Goal: Transaction & Acquisition: Purchase product/service

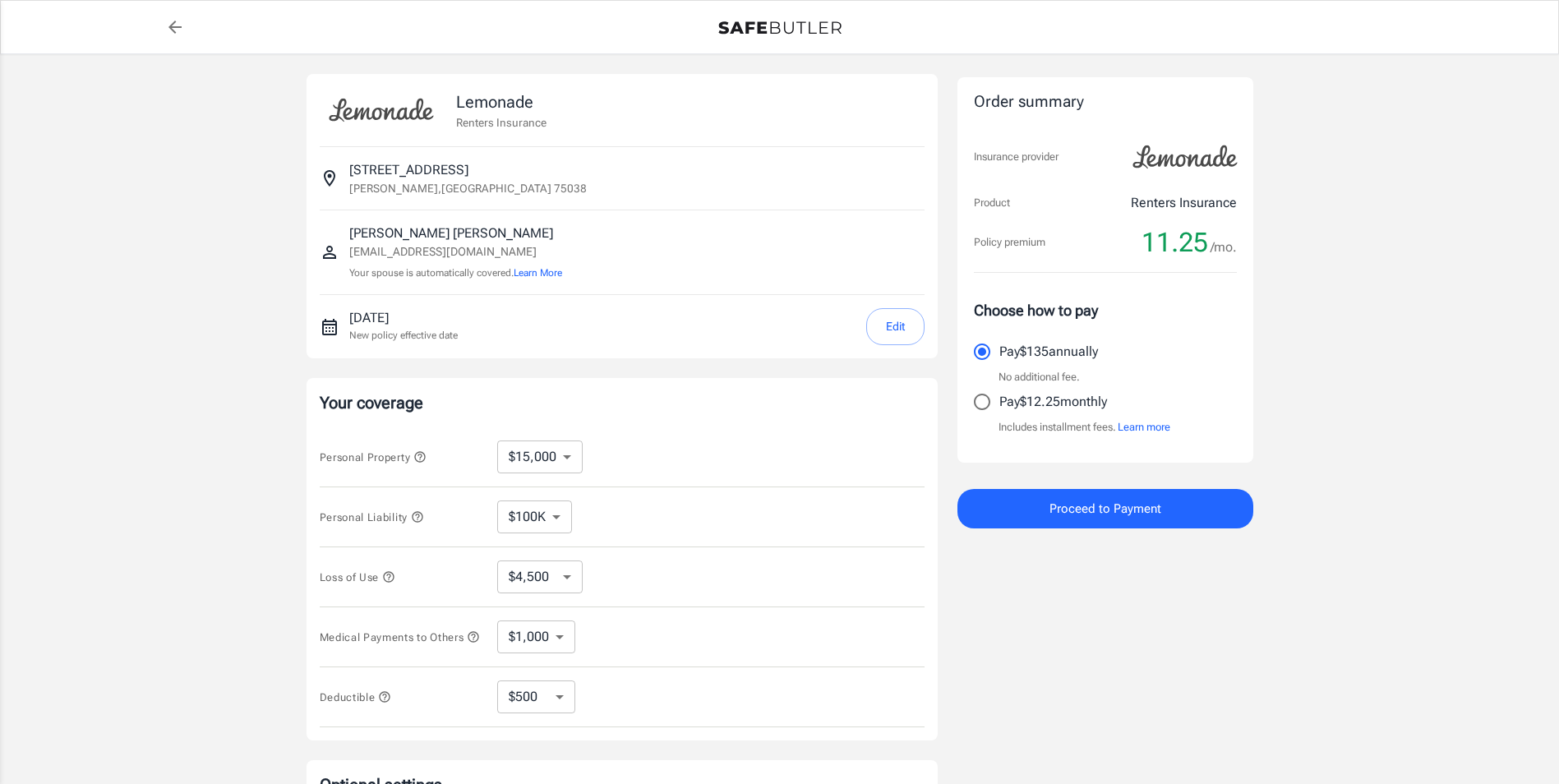
select select "15000"
select select "500"
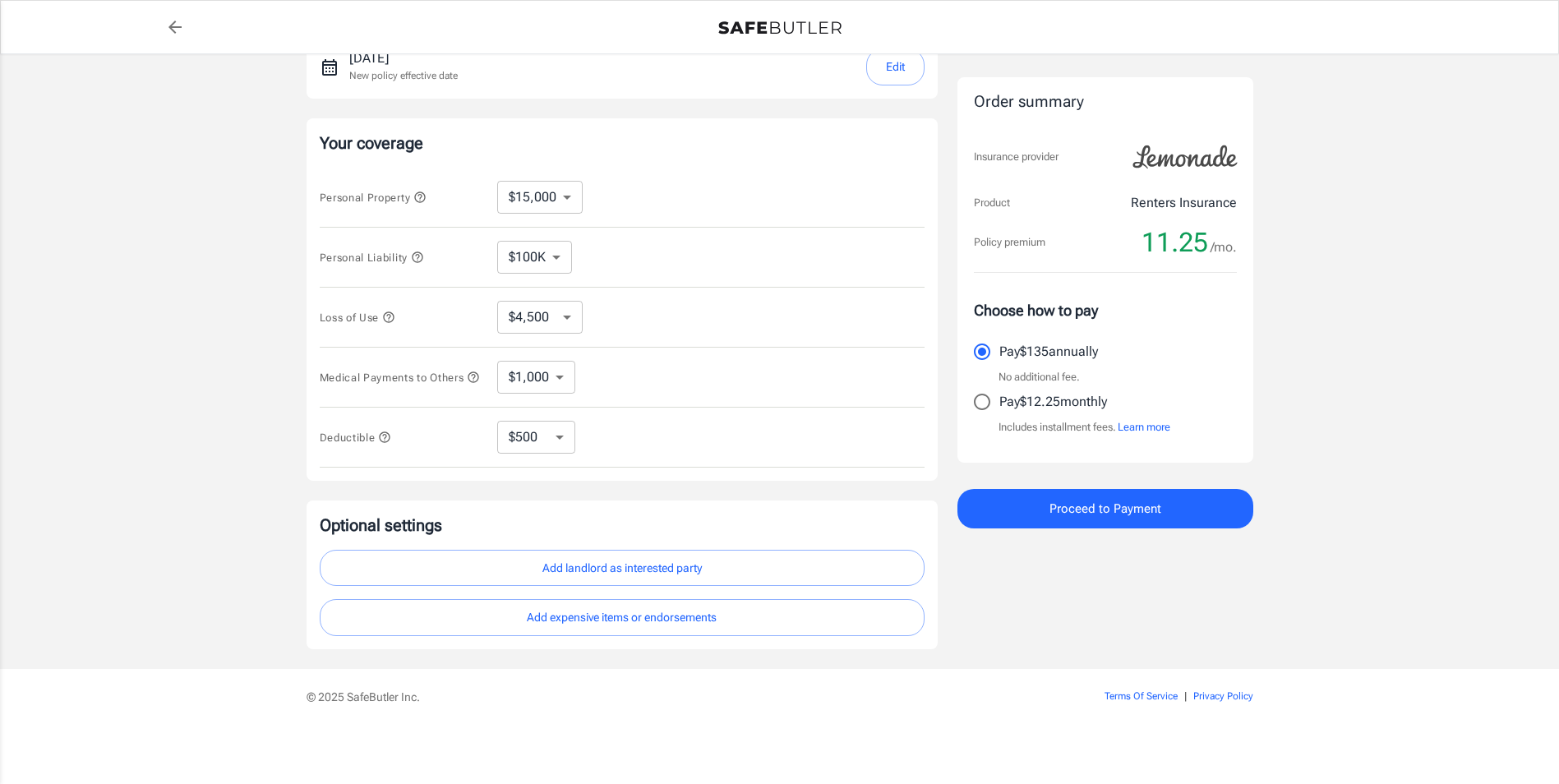
scroll to position [266, 0]
click at [982, 402] on input "Pay $12.25 monthly" at bounding box center [982, 402] width 35 height 35
radio input "true"
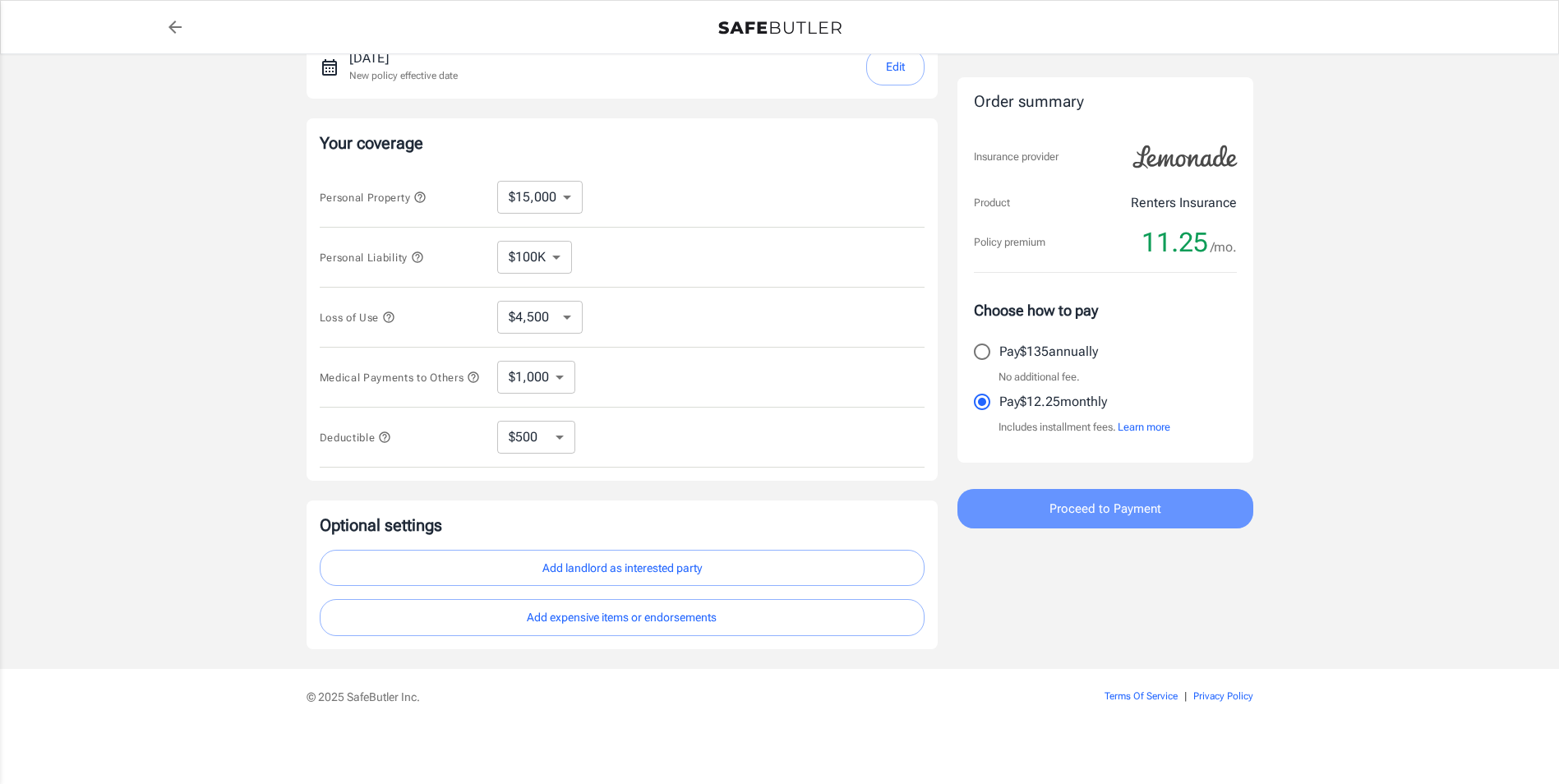
click at [1058, 512] on span "Proceed to Payment" at bounding box center [1105, 509] width 112 height 21
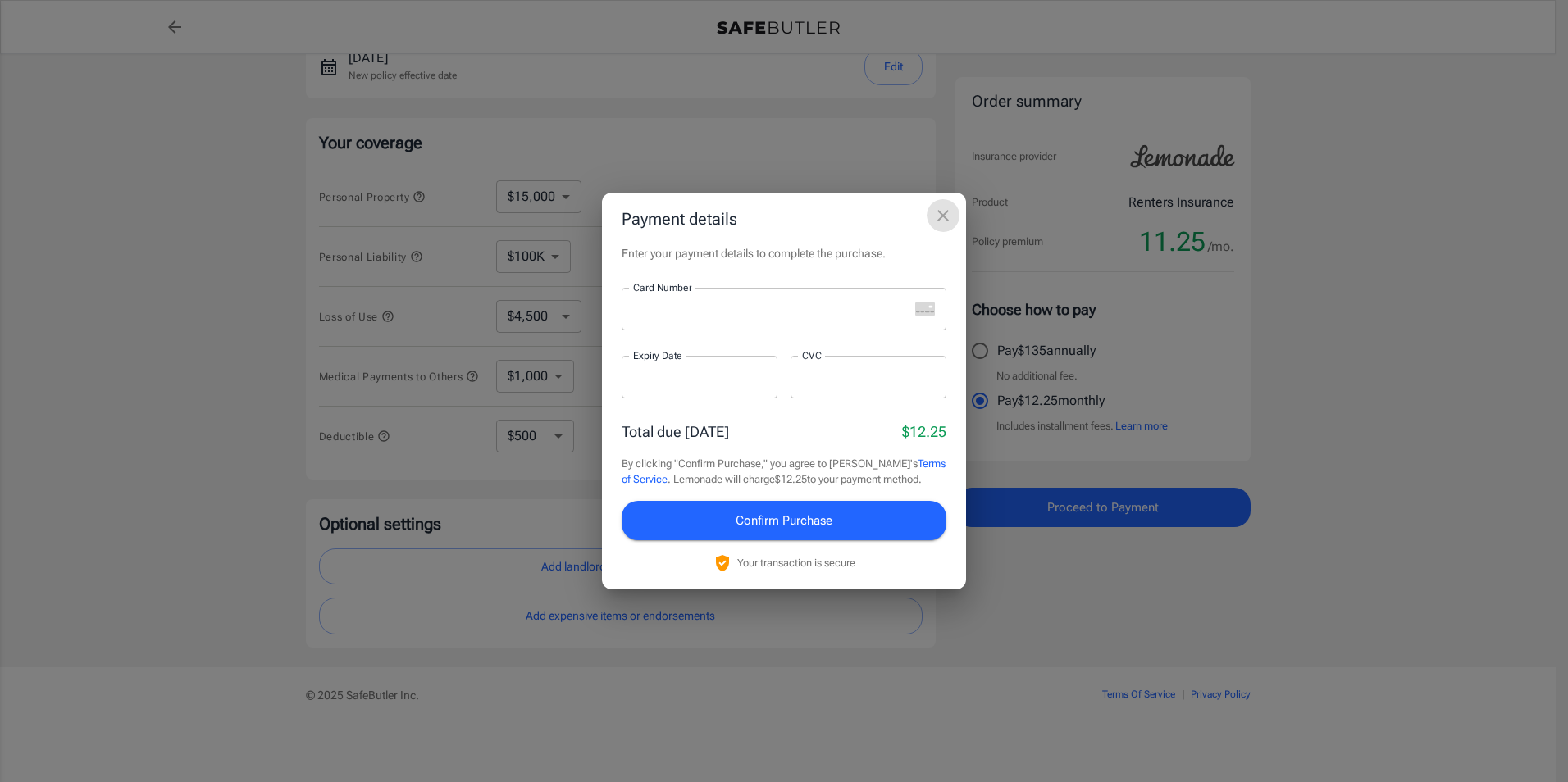
click at [941, 216] on icon "close" at bounding box center [943, 216] width 20 height 20
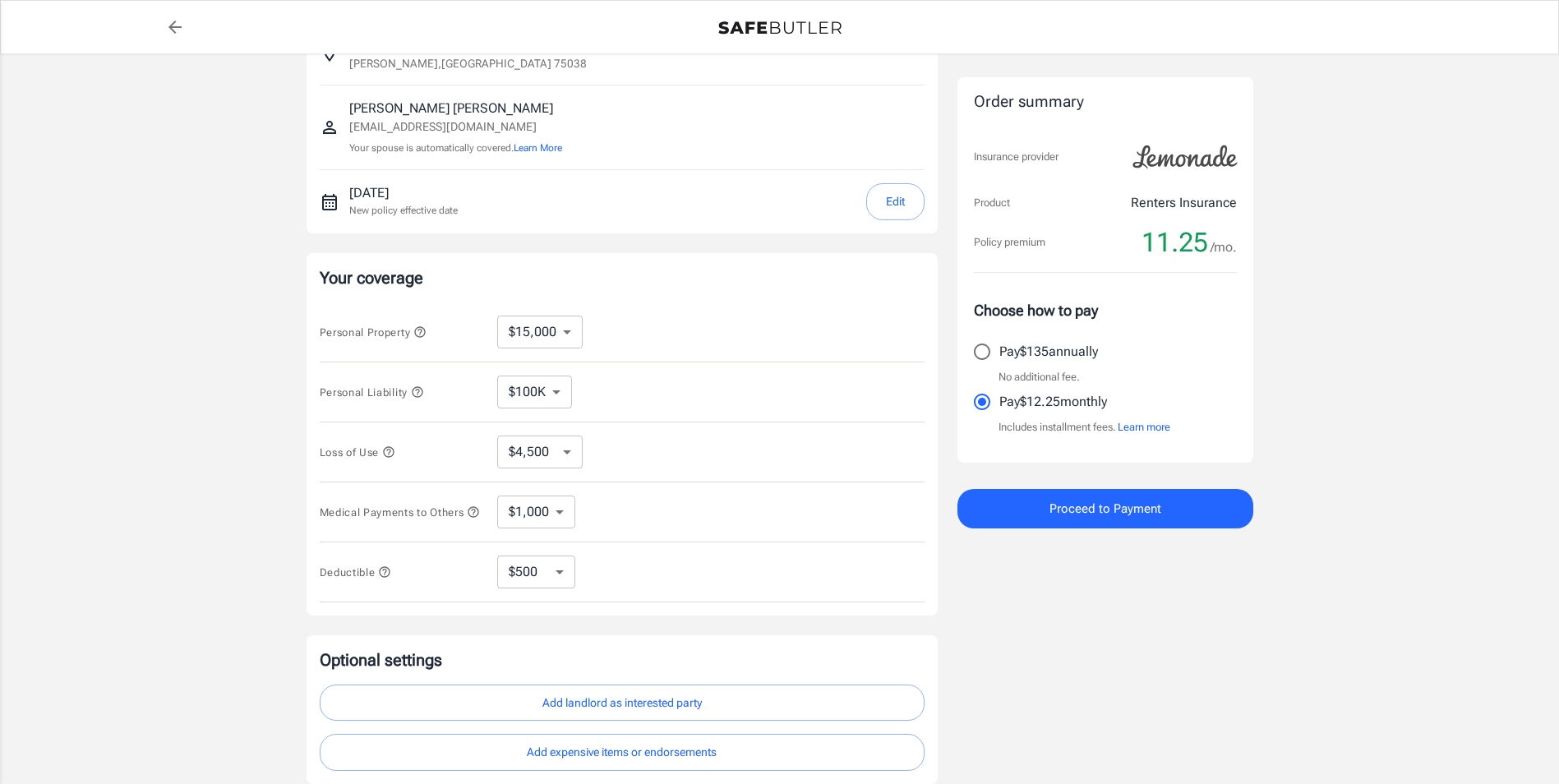
scroll to position [102, 0]
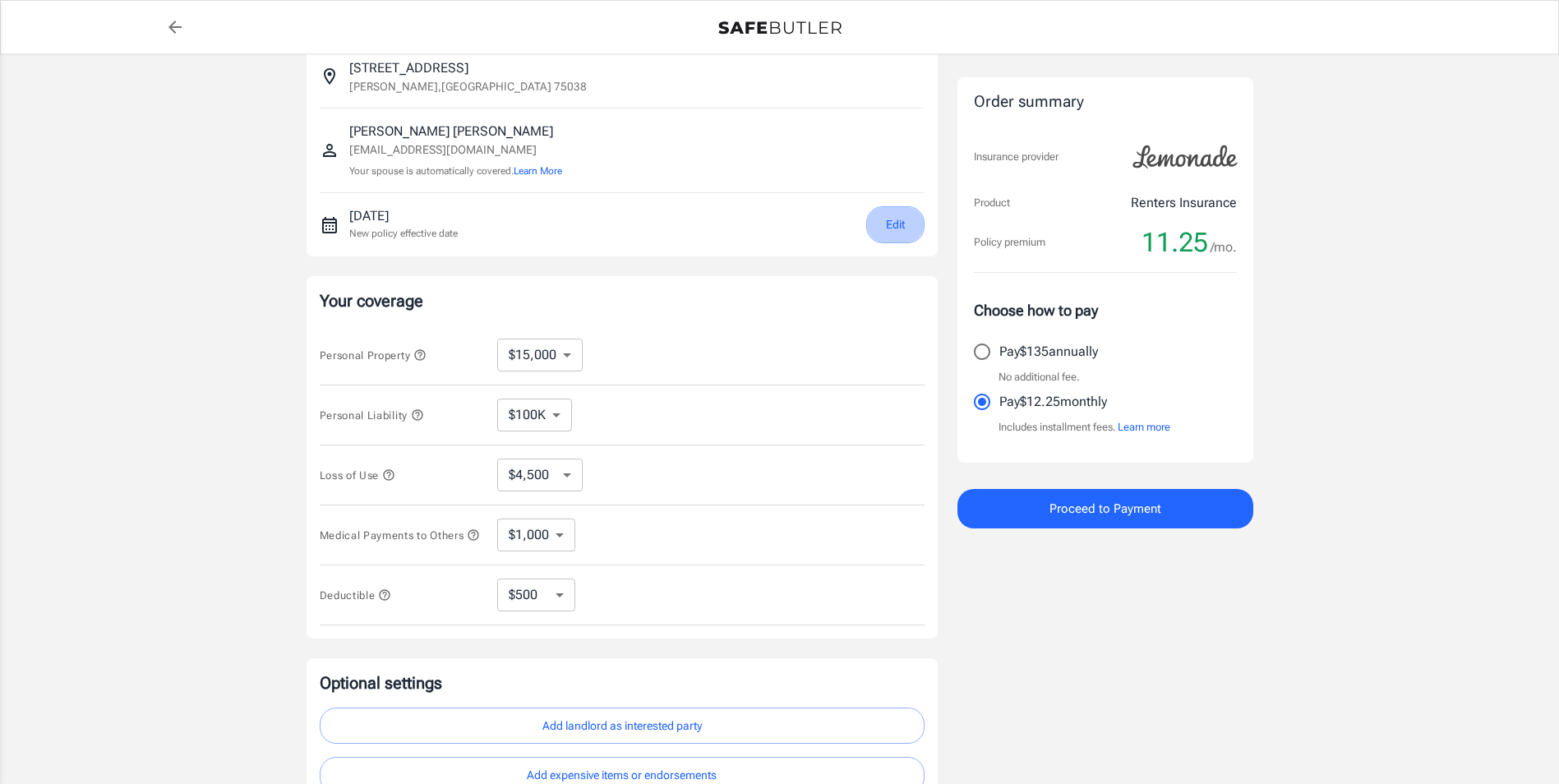
click at [884, 220] on button "Edit" at bounding box center [895, 224] width 58 height 37
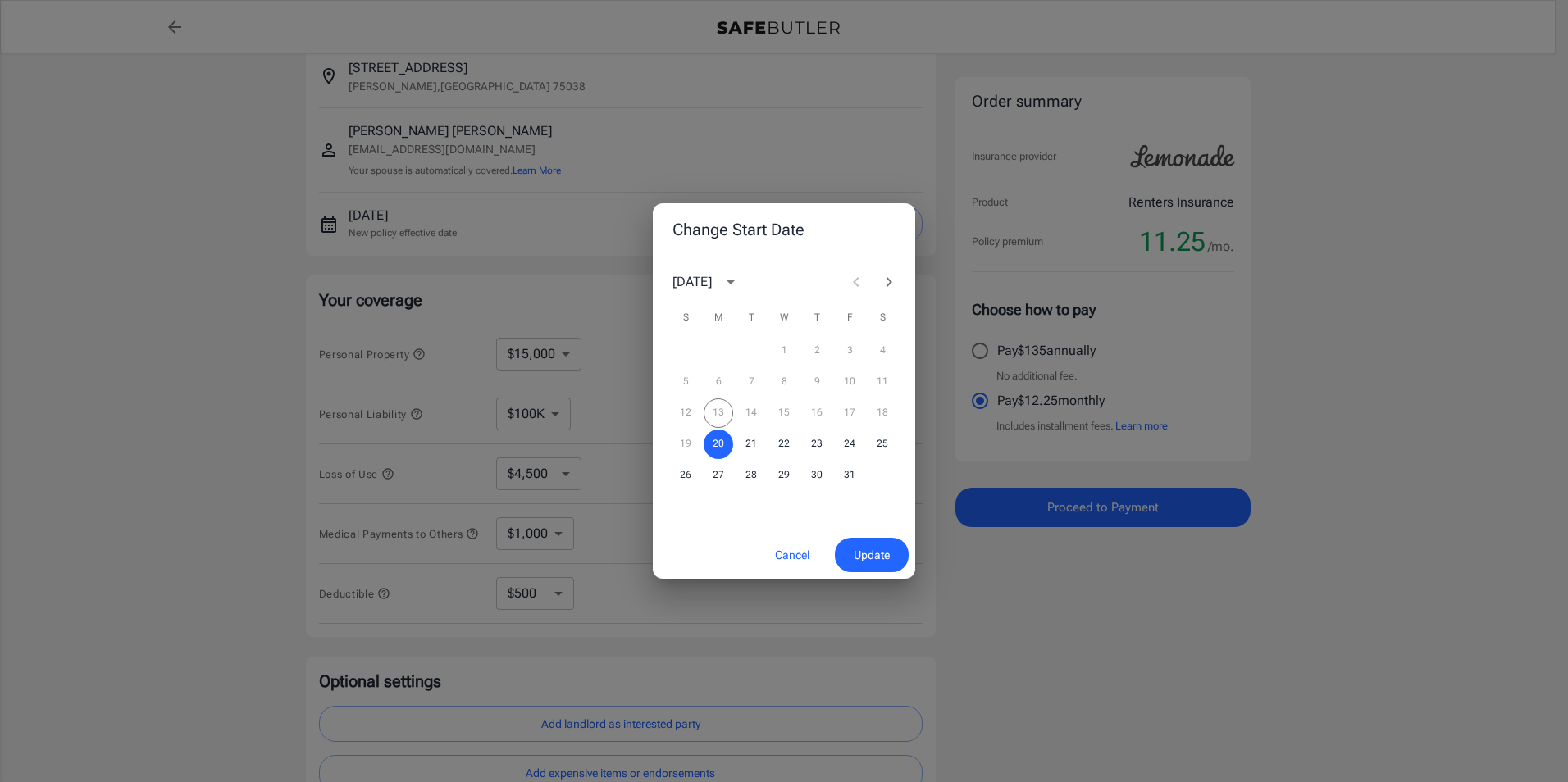
click at [259, 274] on div "Change Start Date [DATE] S M T W T F S 1 2 3 4 5 6 7 8 9 10 11 12 13 14 15 16 1…" at bounding box center [784, 391] width 1568 height 782
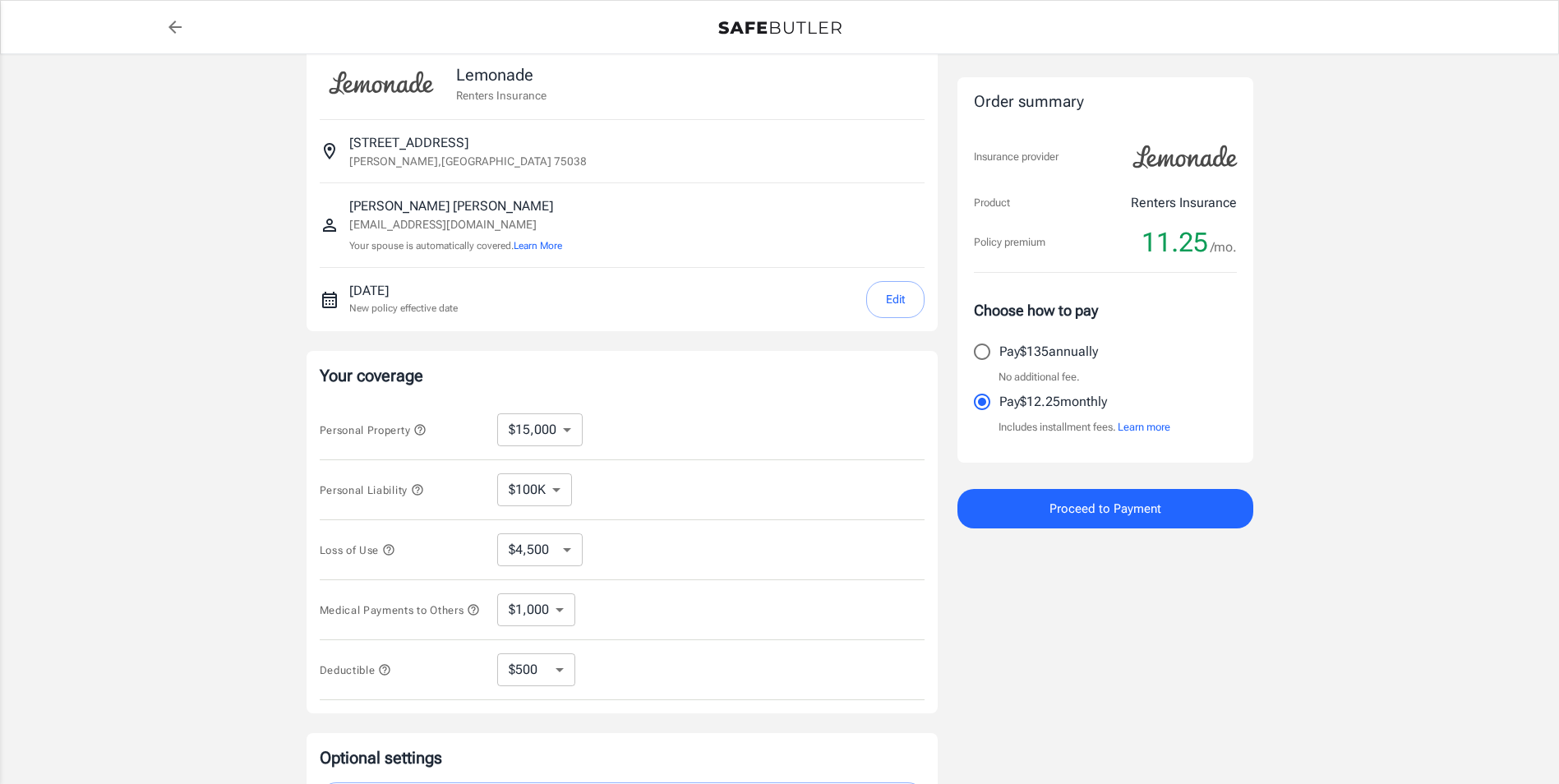
scroll to position [0, 0]
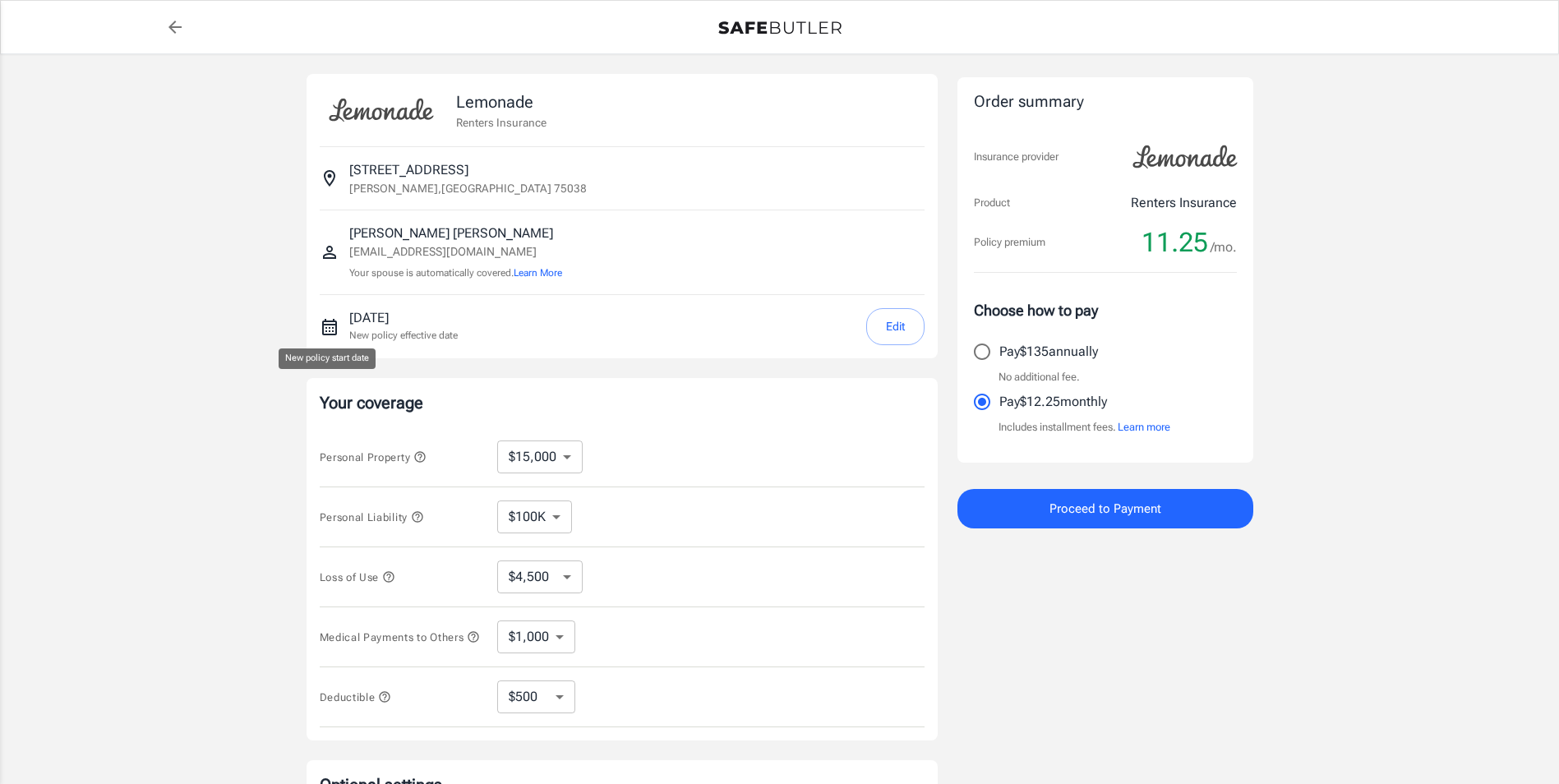
click at [325, 321] on icon "New policy start date" at bounding box center [330, 327] width 15 height 16
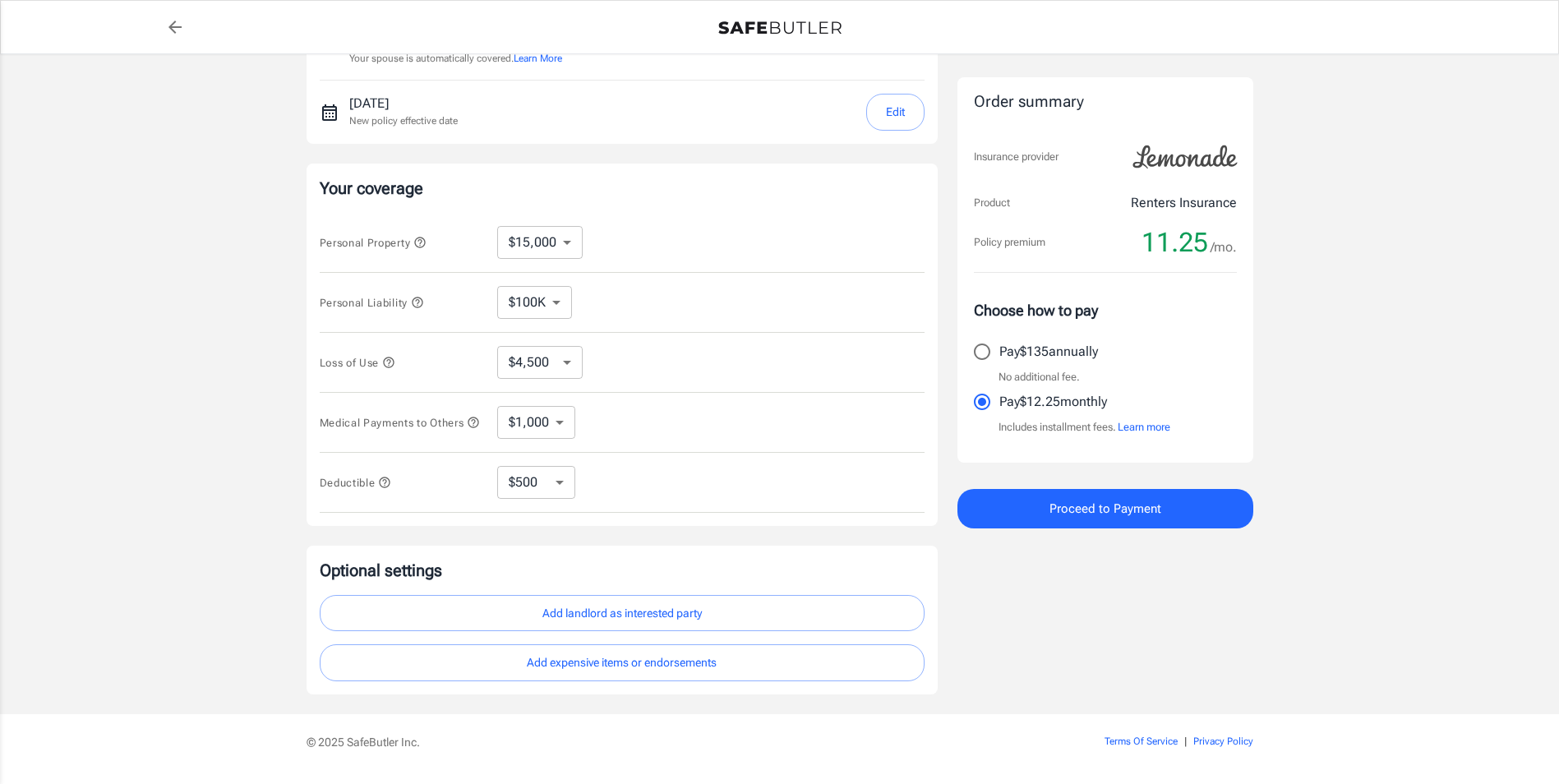
scroll to position [266, 0]
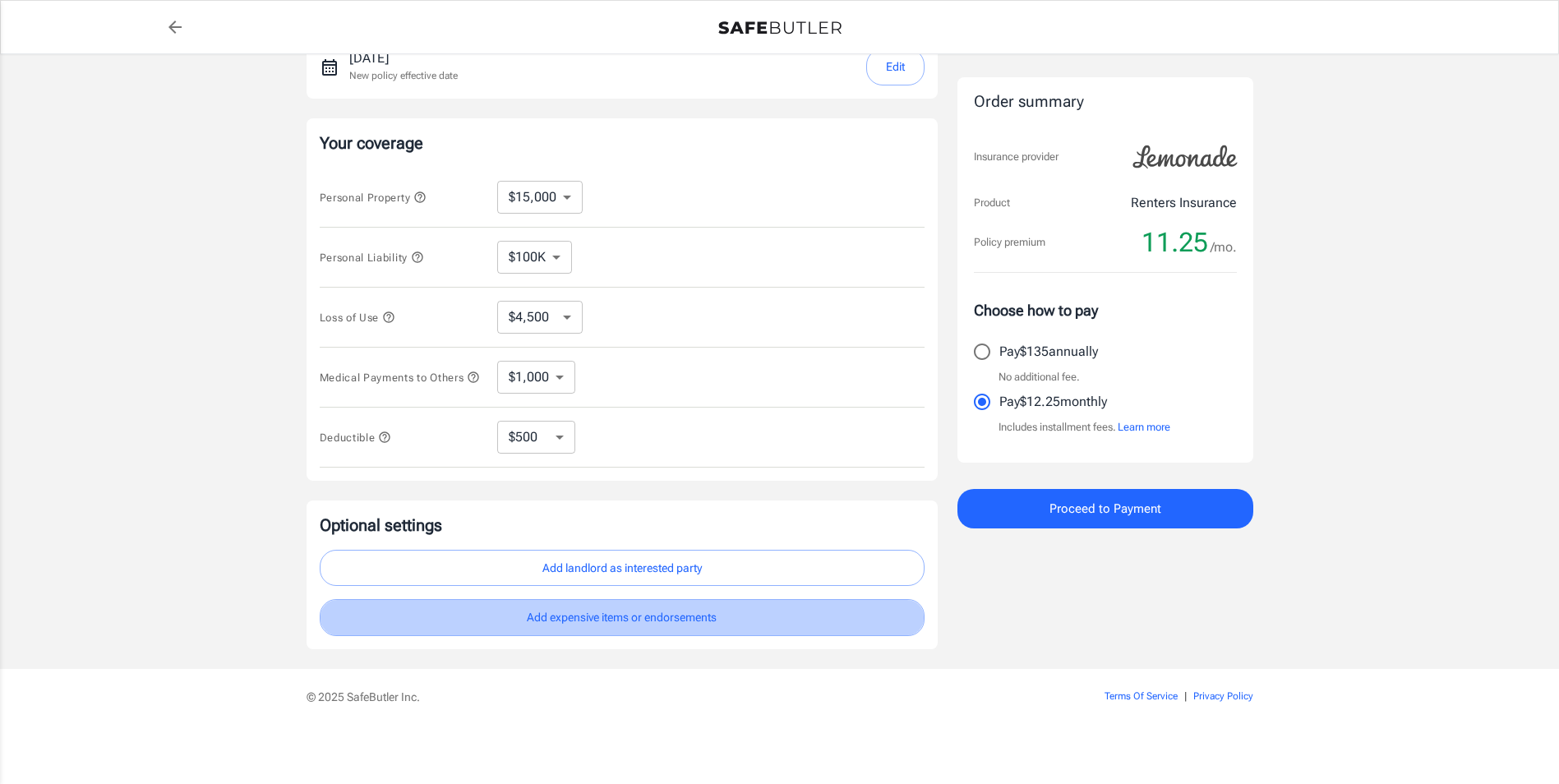
click at [602, 621] on button "Add expensive items or endorsements" at bounding box center [622, 617] width 605 height 37
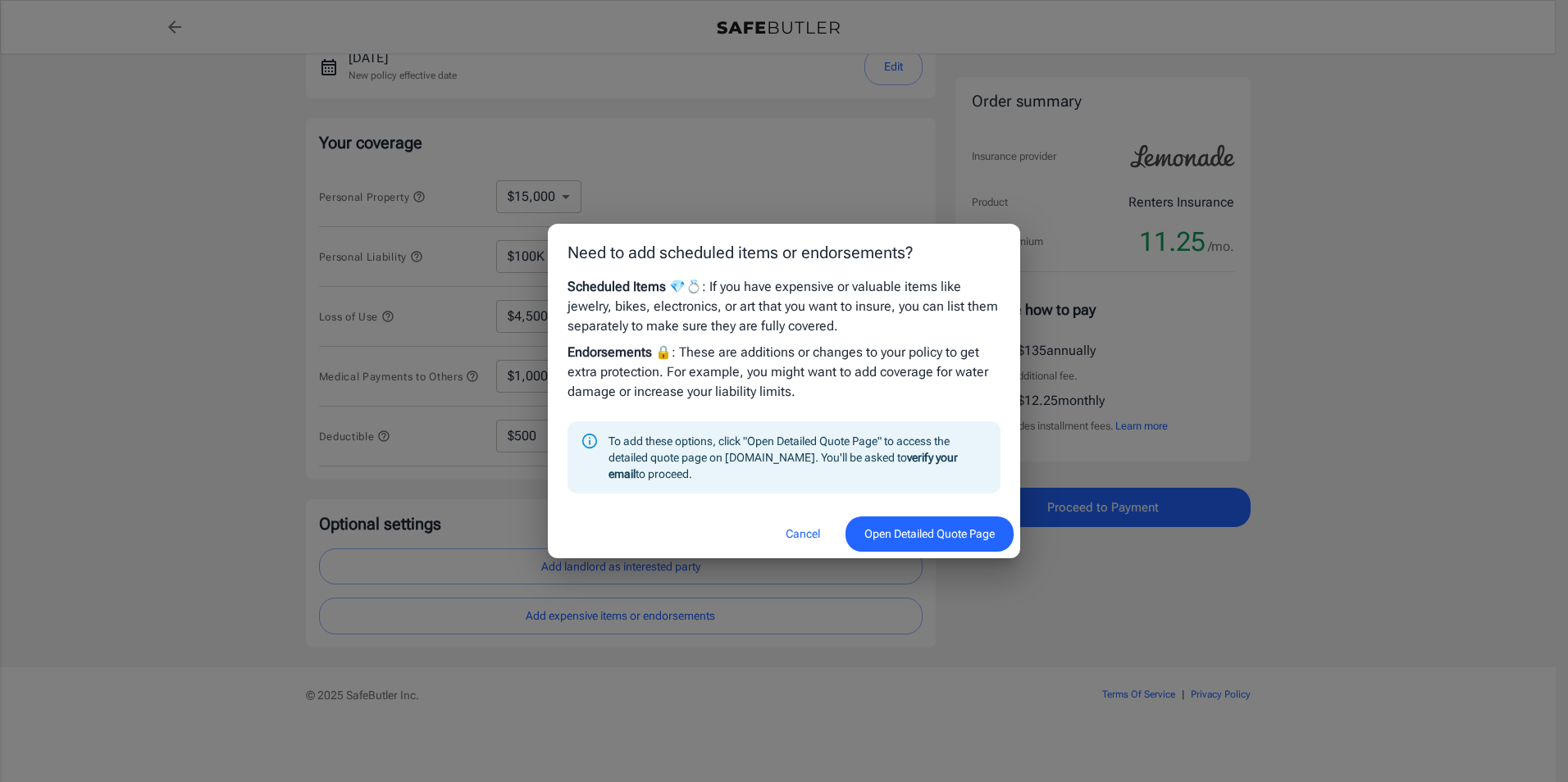
click at [898, 537] on button "Open Detailed Quote Page" at bounding box center [929, 534] width 168 height 35
drag, startPoint x: 791, startPoint y: 530, endPoint x: 800, endPoint y: 528, distance: 9.2
click at [793, 530] on button "Cancel" at bounding box center [803, 534] width 72 height 35
